Goal: Transaction & Acquisition: Purchase product/service

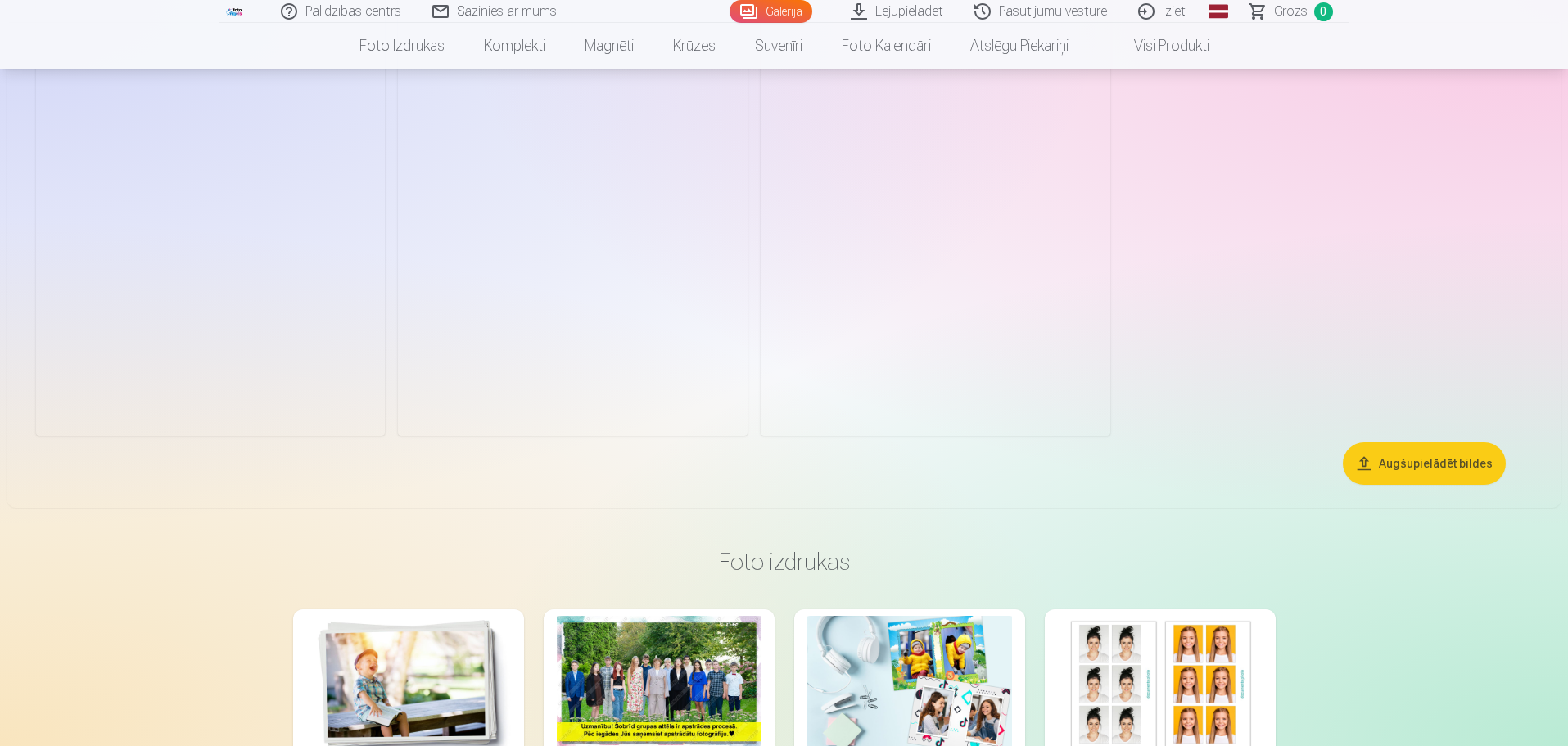
scroll to position [2210, 0]
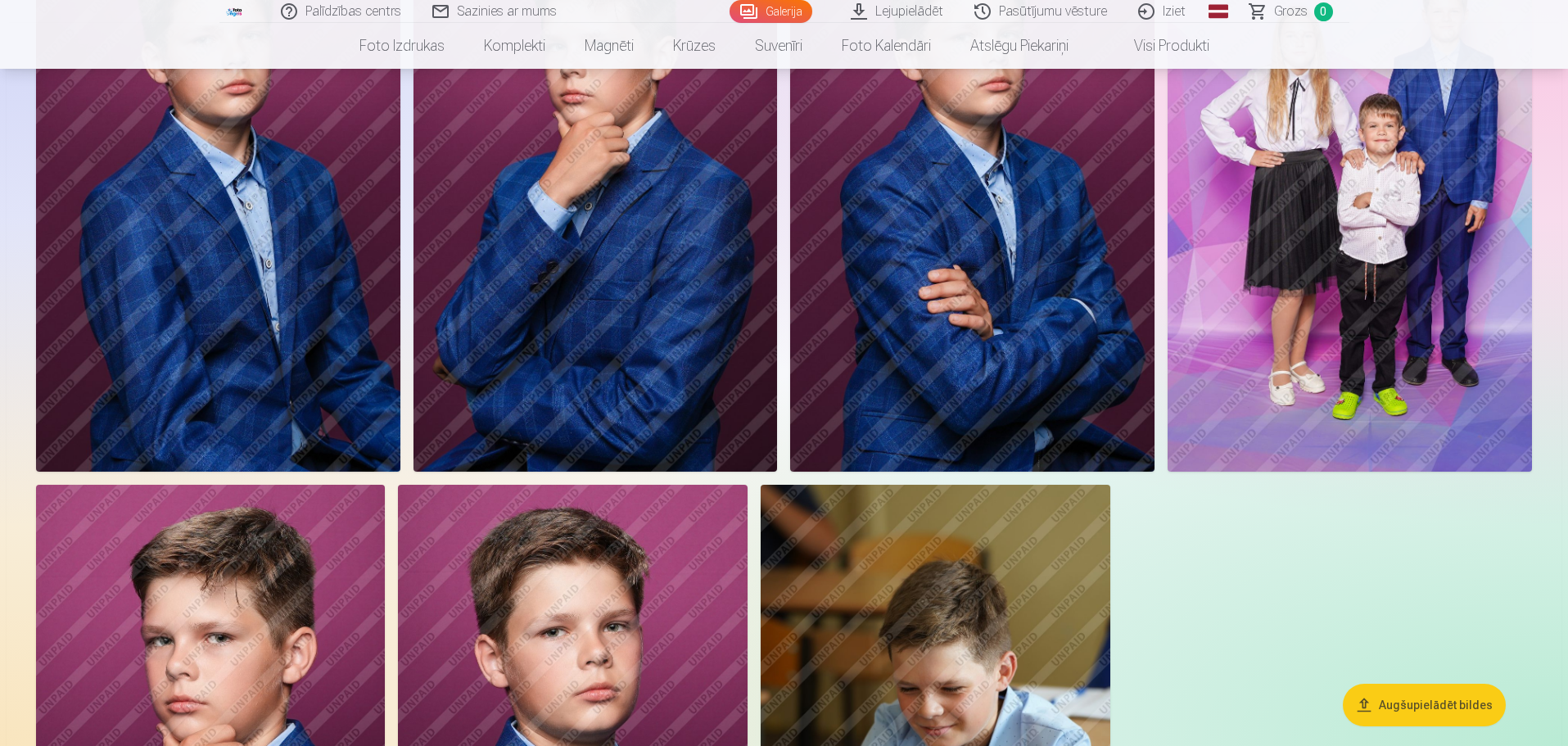
click at [1337, 250] on img at bounding box center [1350, 197] width 365 height 546
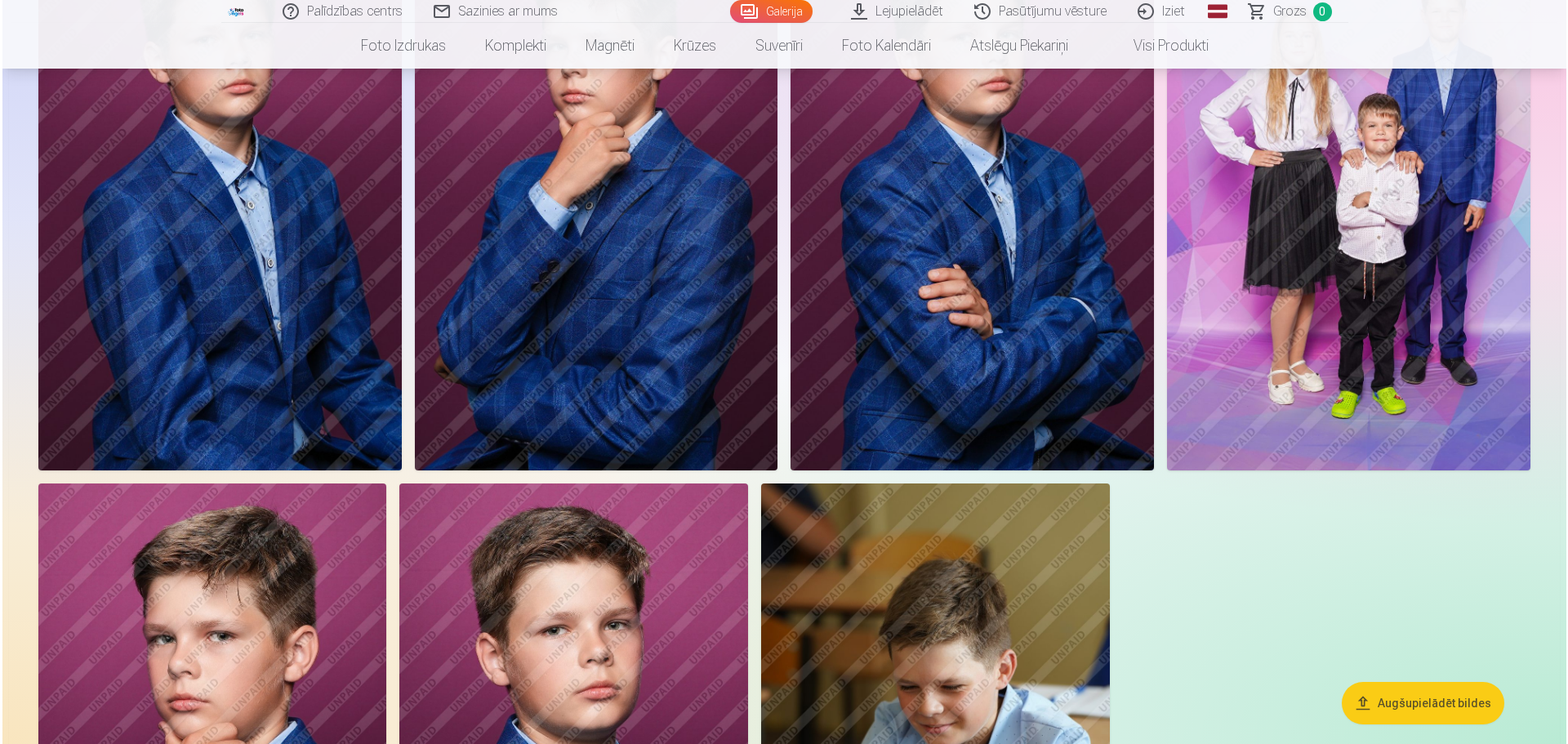
scroll to position [2210, 0]
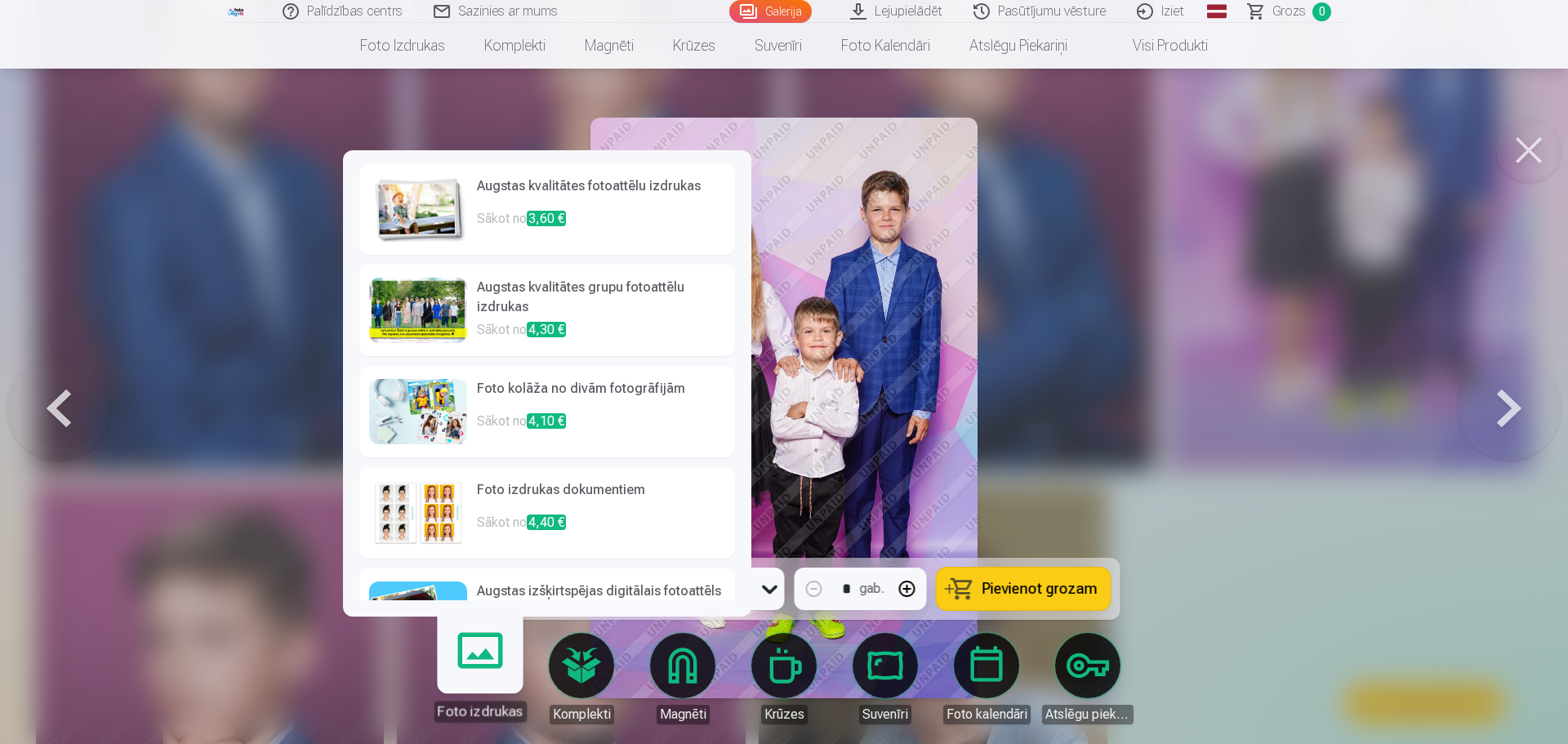
click at [487, 659] on link "Foto izdrukas" at bounding box center [480, 671] width 101 height 101
drag, startPoint x: 1182, startPoint y: 276, endPoint x: 1012, endPoint y: 292, distance: 170.8
click at [1182, 276] on div at bounding box center [784, 372] width 1568 height 744
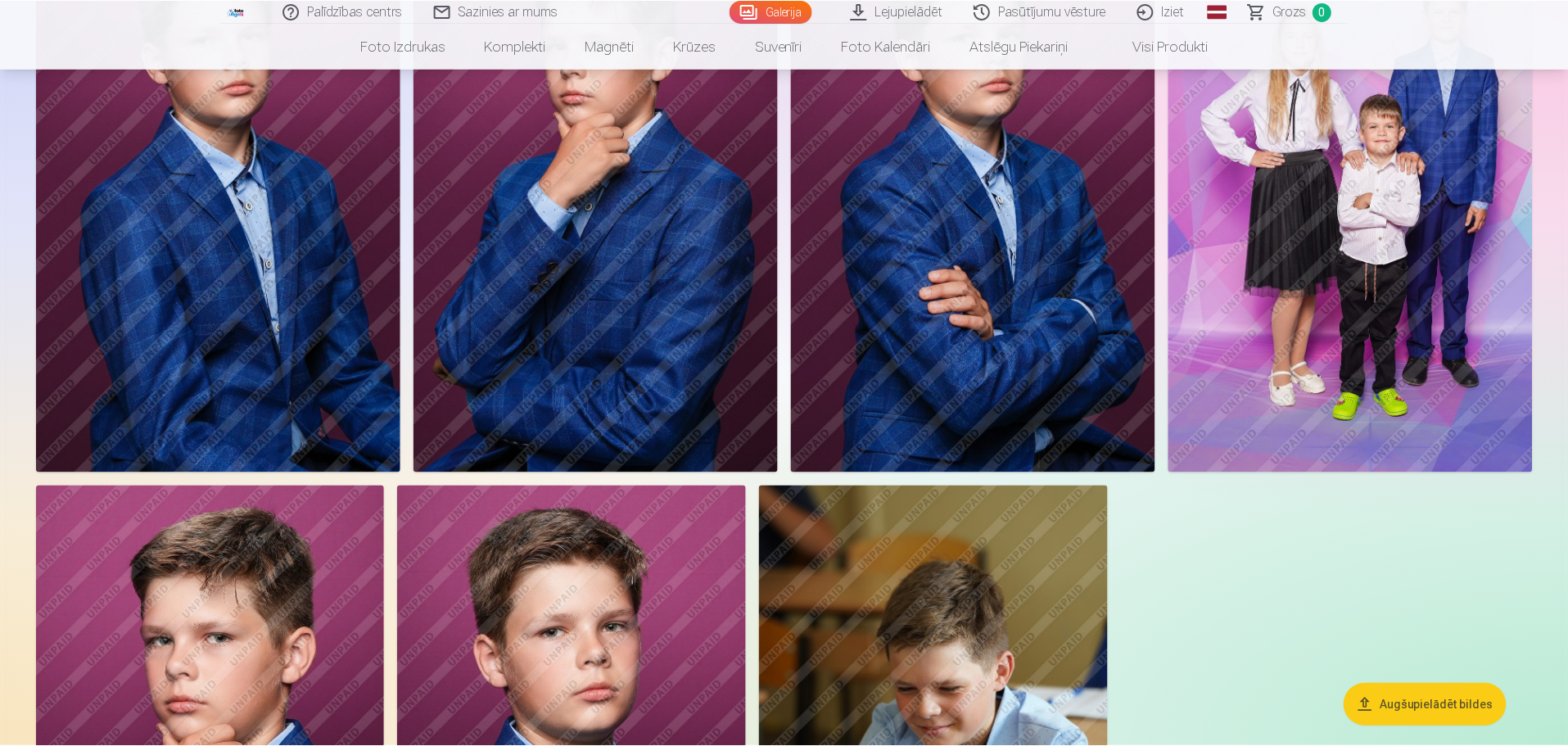
scroll to position [2210, 0]
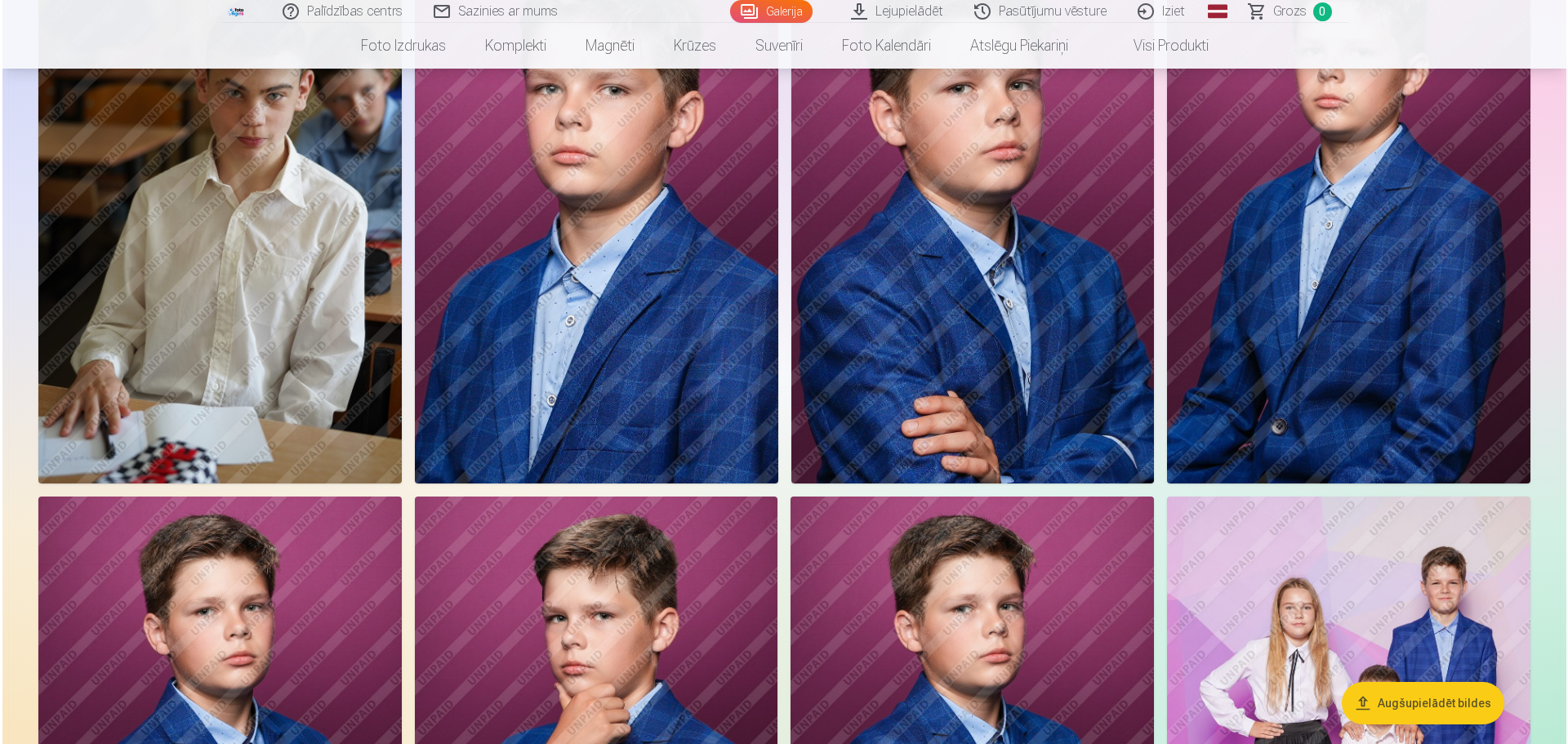
scroll to position [1636, 0]
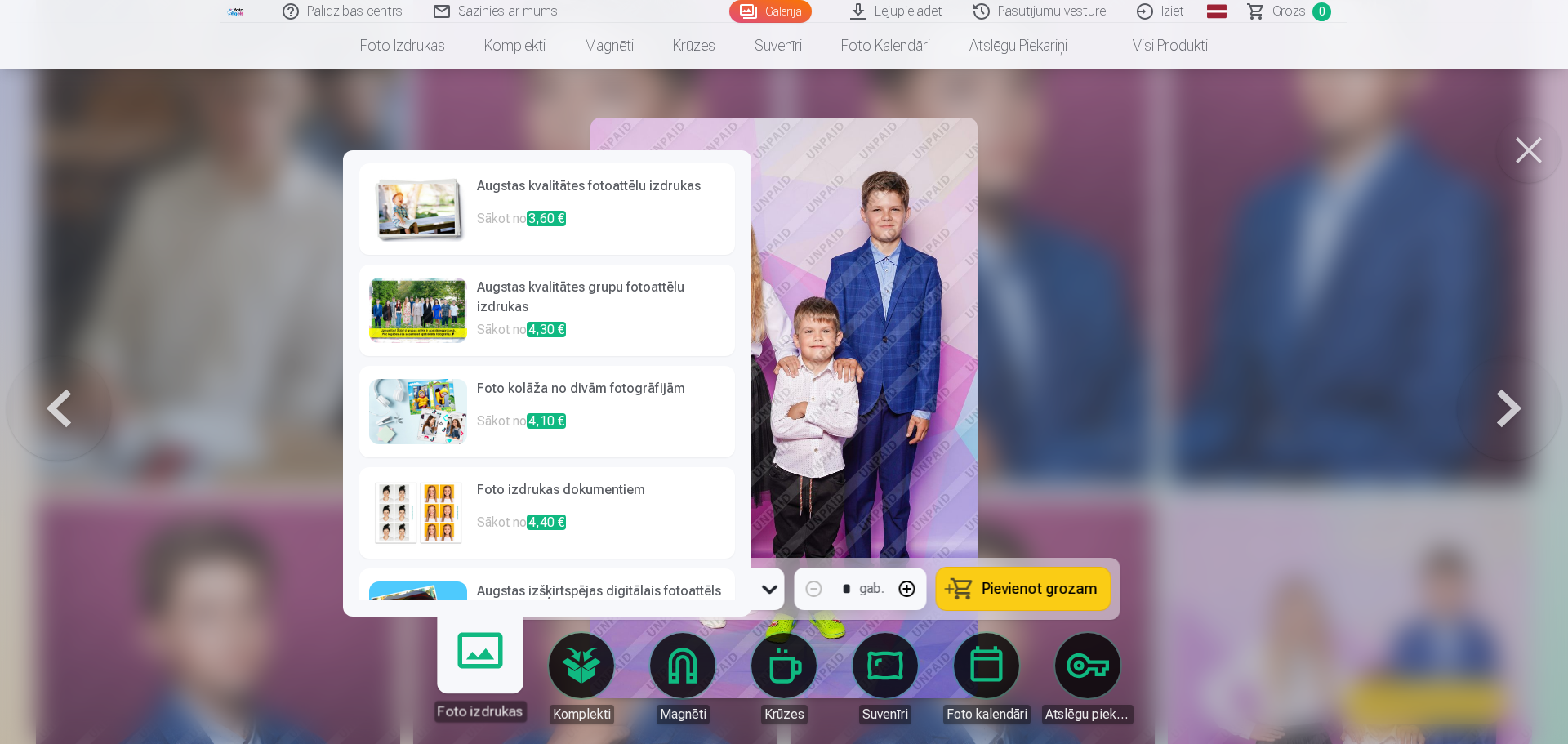
click at [647, 194] on h6 "Augstas kvalitātes fotoattēlu izdrukas" at bounding box center [601, 192] width 248 height 33
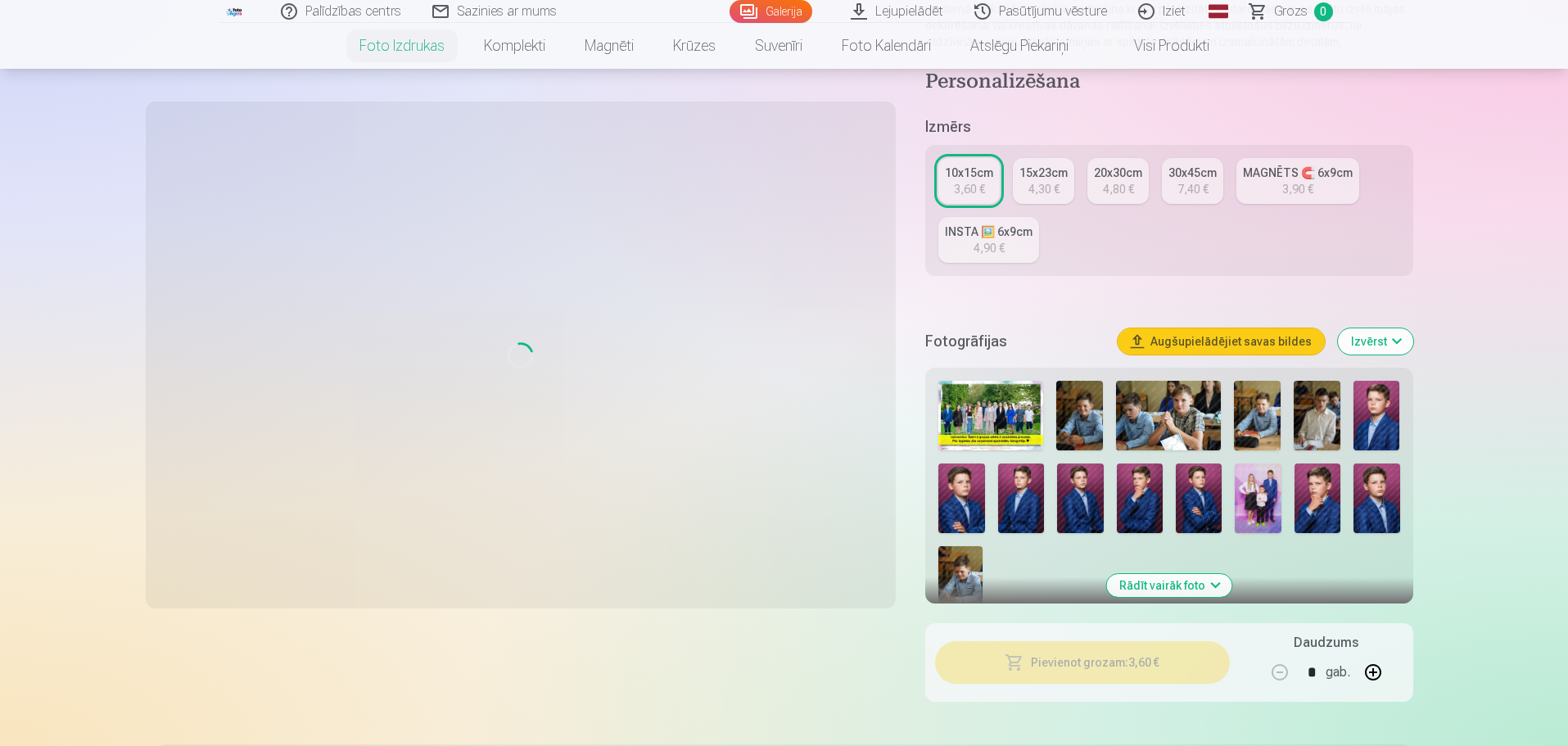
scroll to position [246, 0]
